Goal: Task Accomplishment & Management: Manage account settings

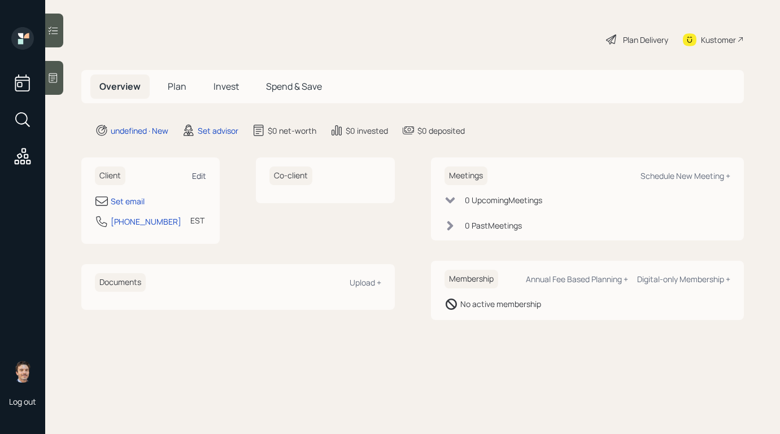
click at [194, 174] on div "Edit" at bounding box center [199, 176] width 14 height 11
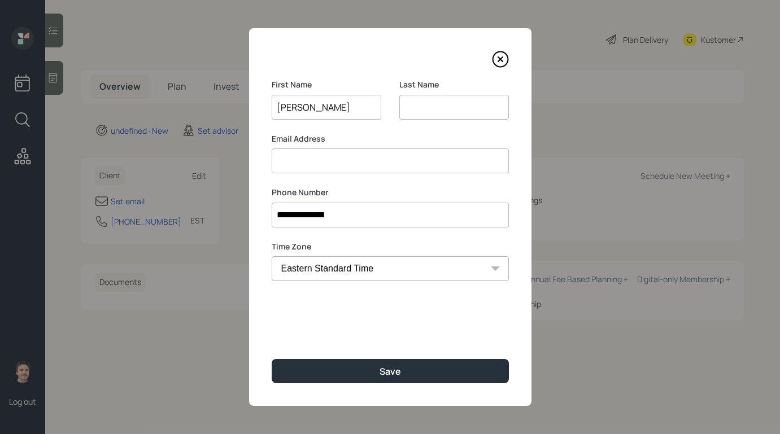
type input "[PERSON_NAME]"
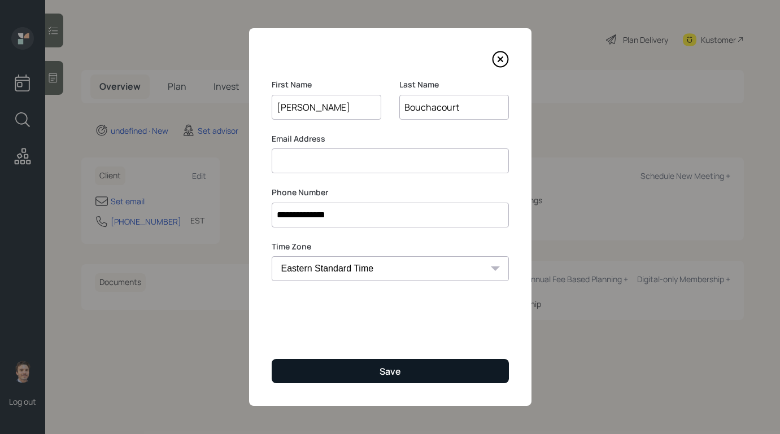
type input "Bouchacourt"
click at [340, 373] on button "Save" at bounding box center [390, 371] width 237 height 24
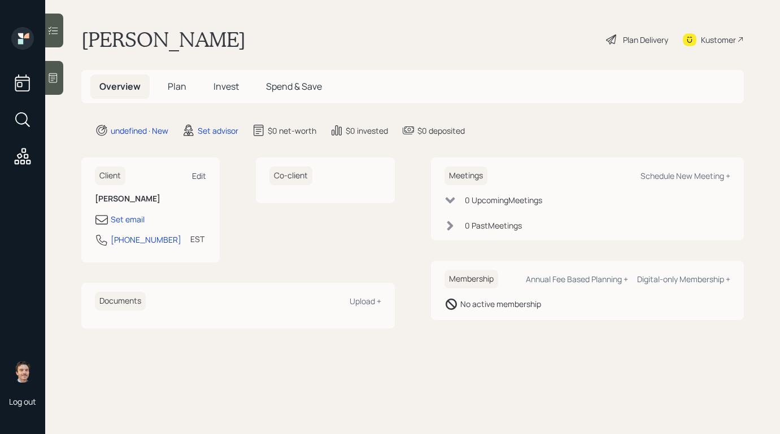
click at [201, 177] on div "Edit" at bounding box center [199, 176] width 14 height 11
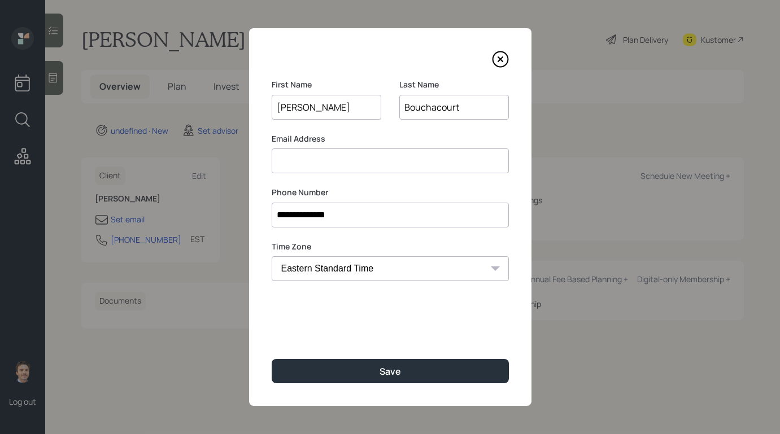
click at [467, 108] on input "Bouchacourt" at bounding box center [454, 107] width 110 height 25
drag, startPoint x: 467, startPoint y: 108, endPoint x: 399, endPoint y: 108, distance: 67.8
click at [399, 108] on input "Bouchacourt" at bounding box center [454, 107] width 110 height 25
click at [425, 114] on input "Bouchacourt" at bounding box center [454, 107] width 110 height 25
click at [397, 157] on input at bounding box center [390, 161] width 237 height 25
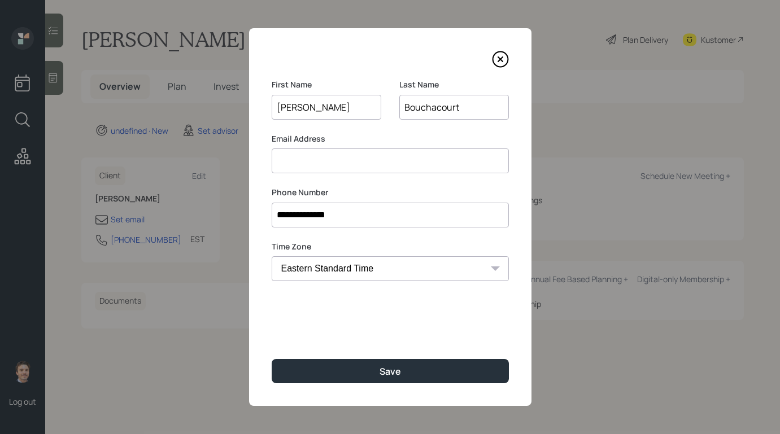
click at [355, 156] on input at bounding box center [390, 161] width 237 height 25
click at [281, 162] on input "[EMAIL_ADDRESS][DOMAIN_NAME]" at bounding box center [390, 161] width 237 height 25
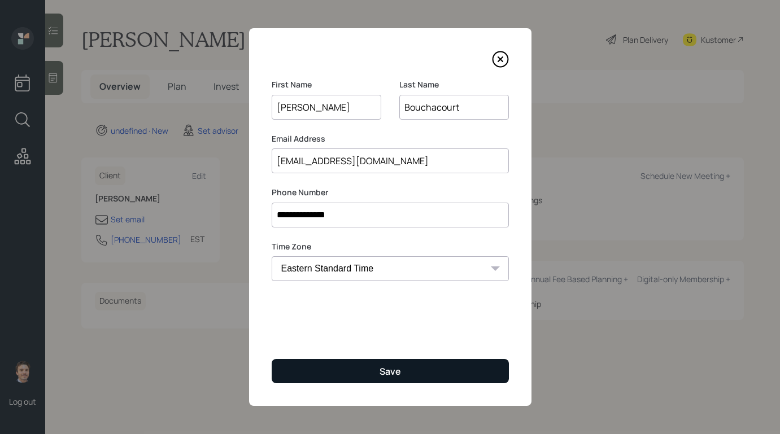
type input "[EMAIL_ADDRESS][DOMAIN_NAME]"
click at [380, 366] on div "Save" at bounding box center [390, 372] width 21 height 12
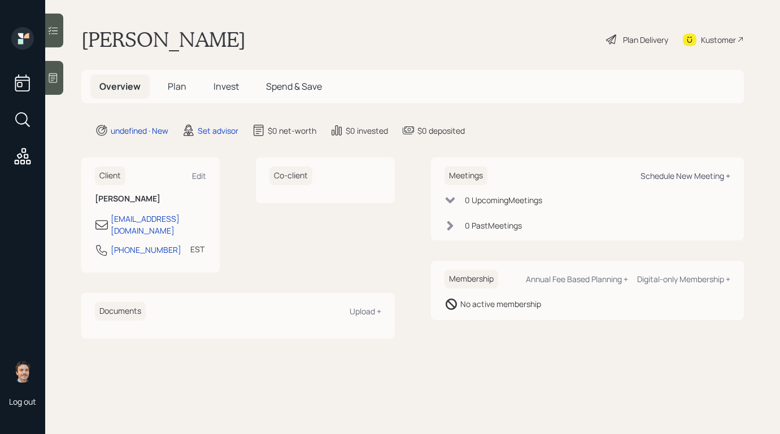
click at [646, 173] on div "Schedule New Meeting +" at bounding box center [686, 176] width 90 height 11
select select "round-[PERSON_NAME]"
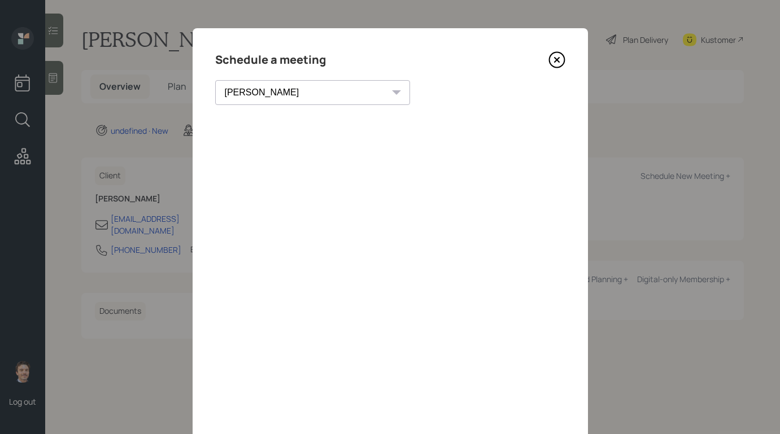
scroll to position [48, 0]
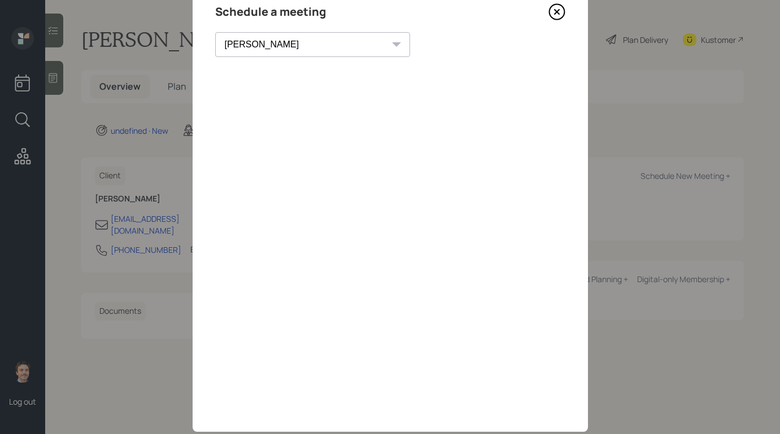
click at [557, 14] on icon at bounding box center [557, 11] width 17 height 17
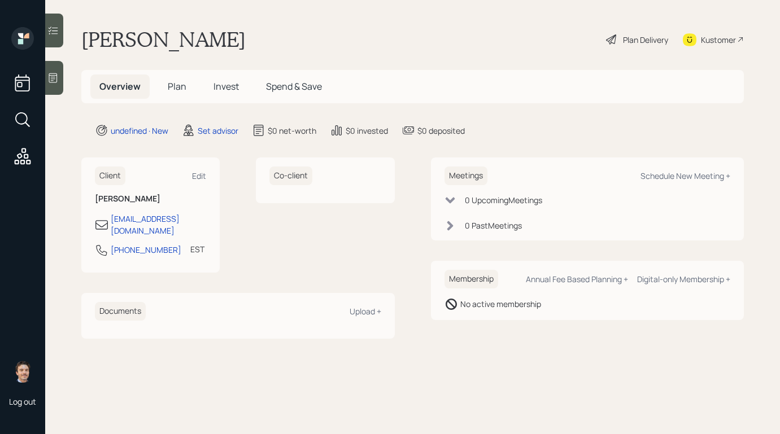
click at [53, 79] on icon at bounding box center [52, 77] width 11 height 11
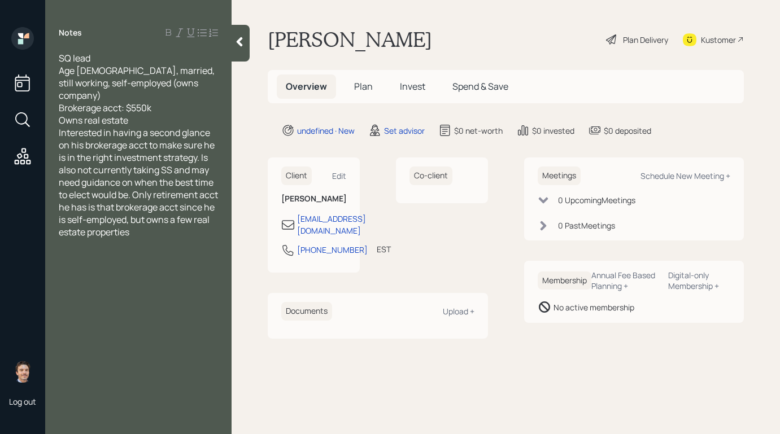
click at [167, 114] on div "Owns real estate" at bounding box center [138, 120] width 159 height 12
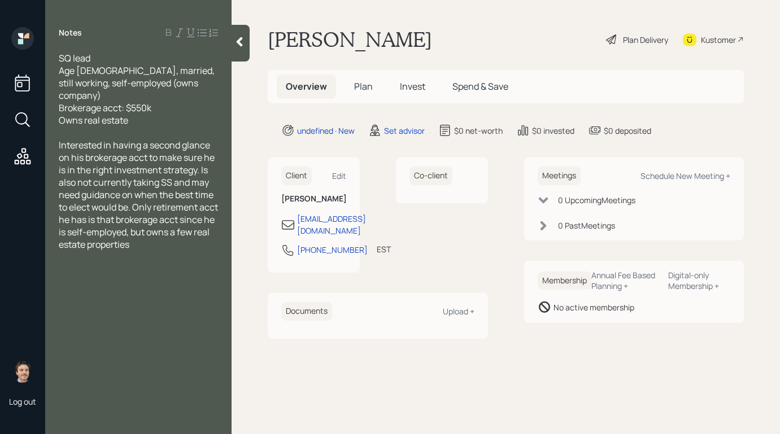
click at [245, 54] on div at bounding box center [241, 43] width 18 height 37
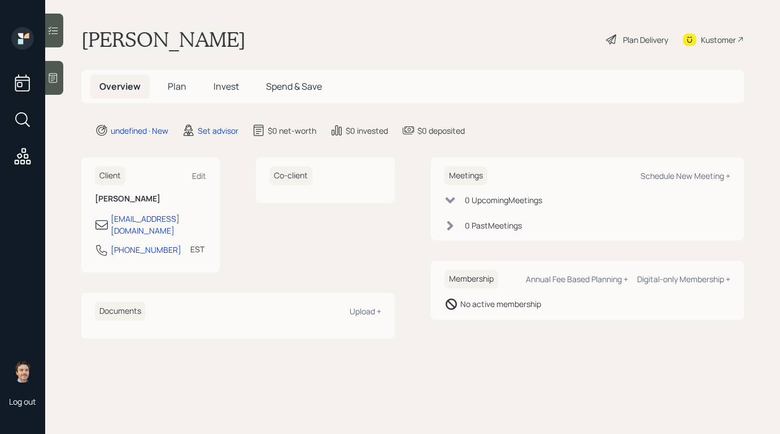
click at [56, 77] on icon at bounding box center [52, 77] width 11 height 11
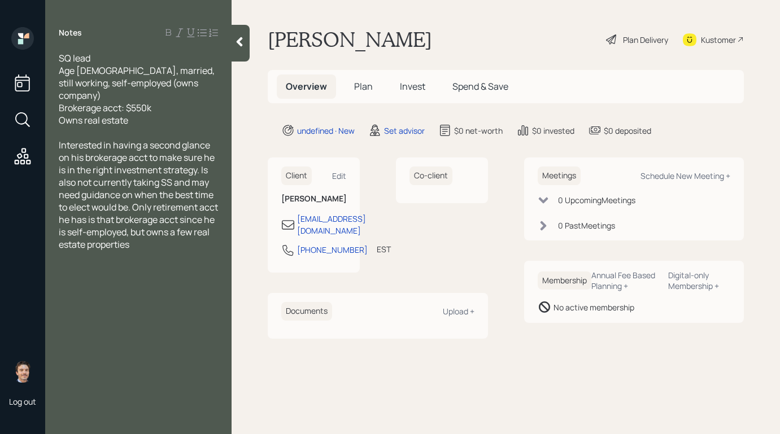
click at [235, 46] on icon at bounding box center [239, 41] width 11 height 11
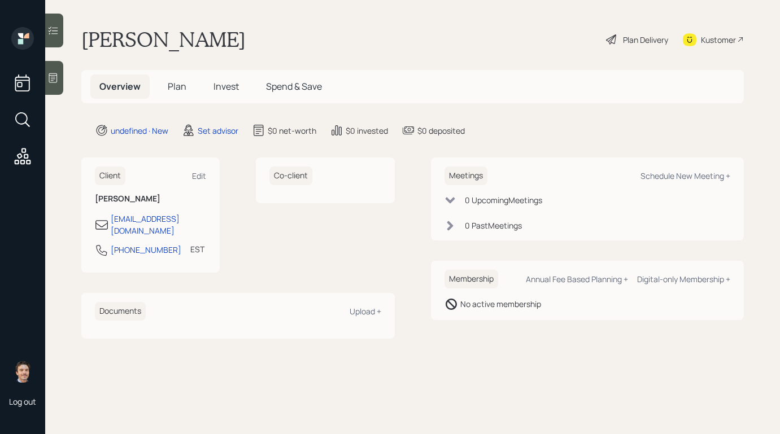
click at [59, 80] on div at bounding box center [54, 78] width 18 height 34
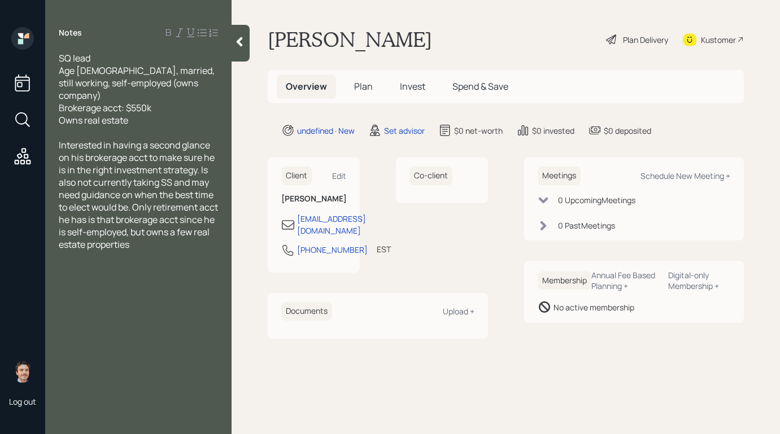
click at [238, 41] on icon at bounding box center [240, 42] width 6 height 10
